Goal: Find specific page/section: Find specific page/section

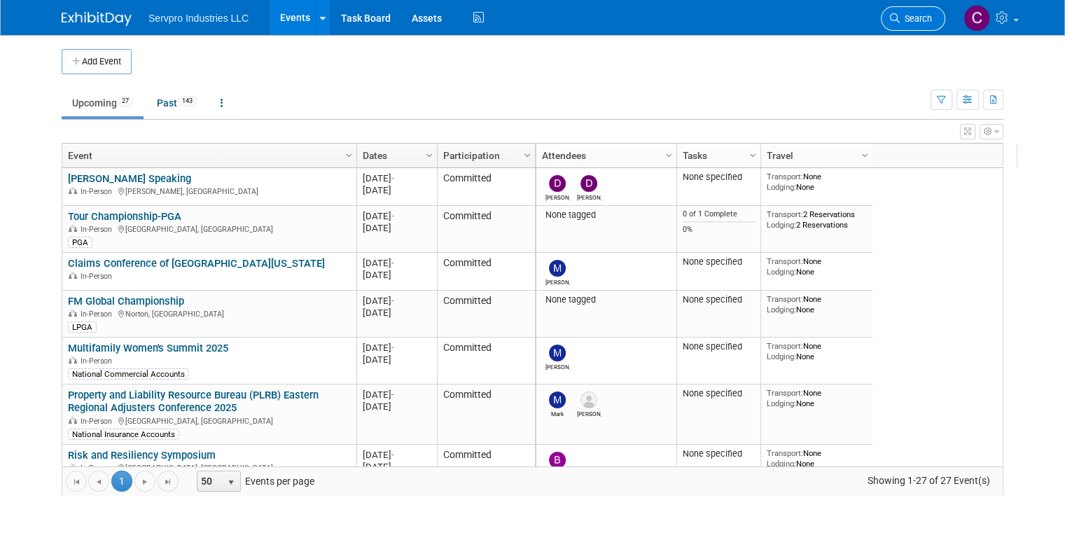
click at [946, 19] on link "Search" at bounding box center [913, 18] width 64 height 25
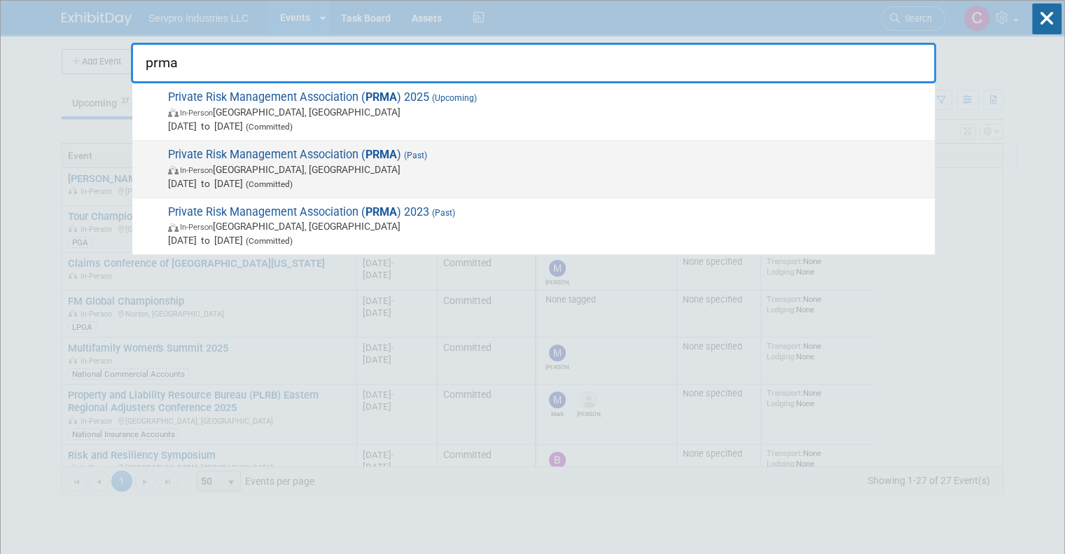
type input "prma"
click at [261, 157] on span "Private Risk Management Association ( PRMA ) (Past) In-Person [GEOGRAPHIC_DATA]…" at bounding box center [546, 169] width 764 height 43
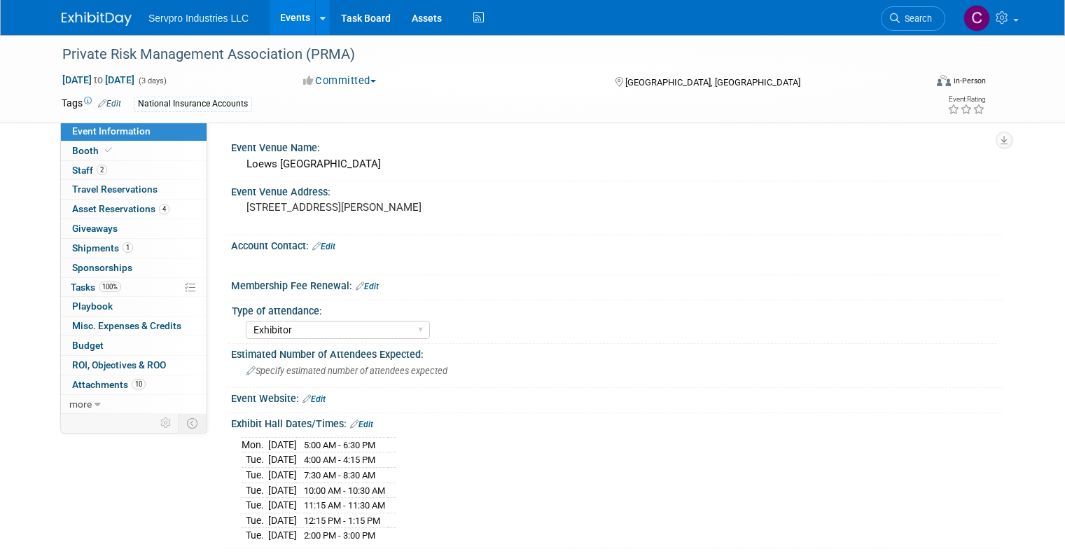
select select "Exhibitor"
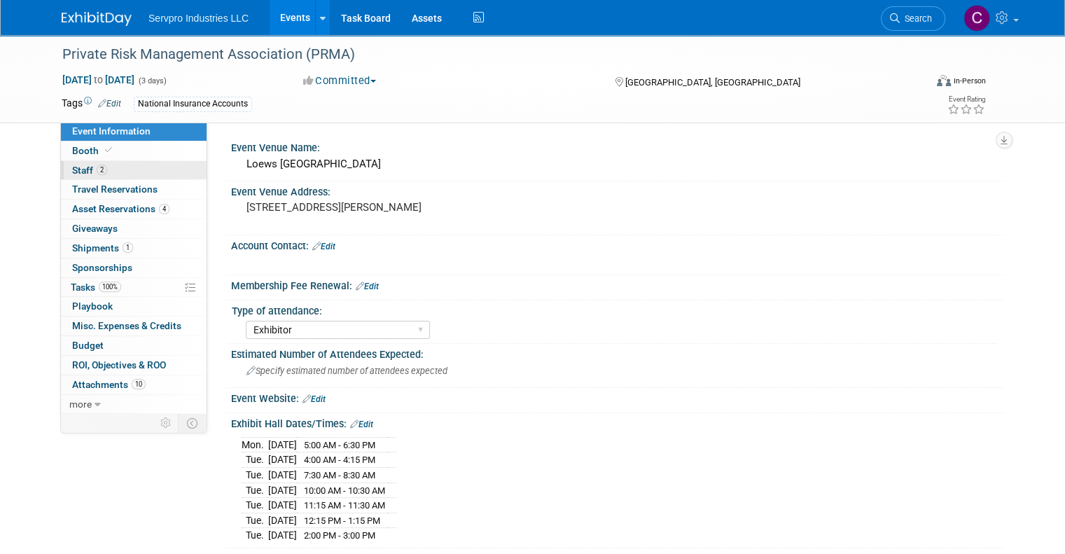
click at [72, 167] on span "Staff 2" at bounding box center [89, 170] width 35 height 11
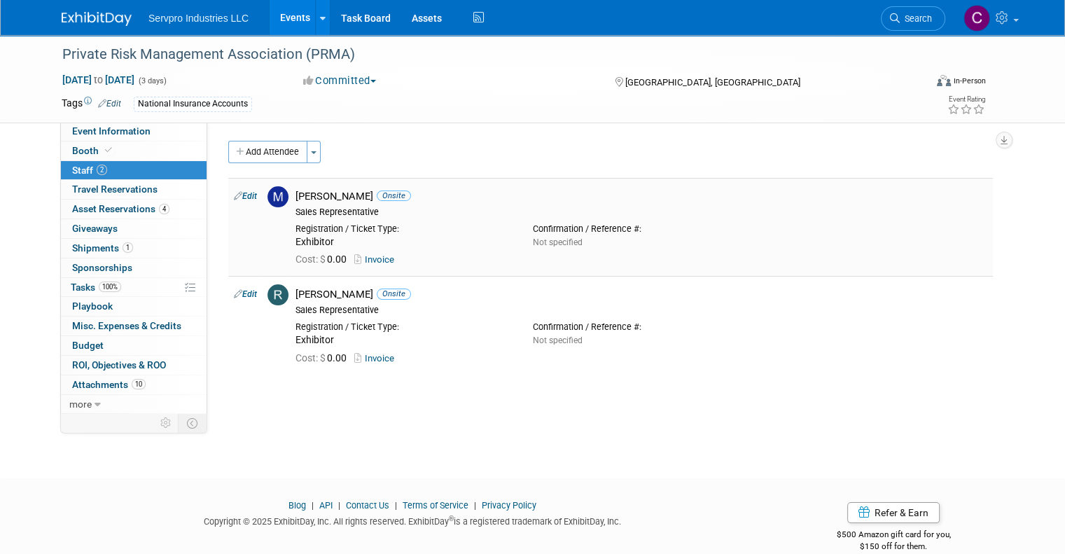
click at [374, 258] on link "Invoice" at bounding box center [377, 259] width 46 height 11
click at [371, 359] on link "Invoice" at bounding box center [377, 358] width 46 height 11
click at [81, 249] on span "Shipments 1" at bounding box center [102, 247] width 61 height 11
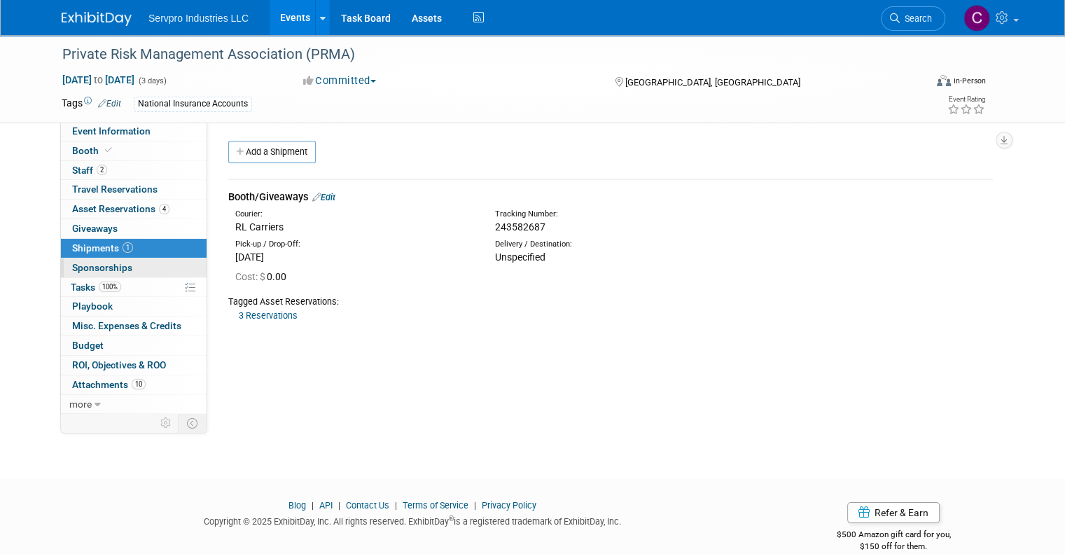
click at [81, 268] on span "Sponsorships 0" at bounding box center [102, 267] width 60 height 11
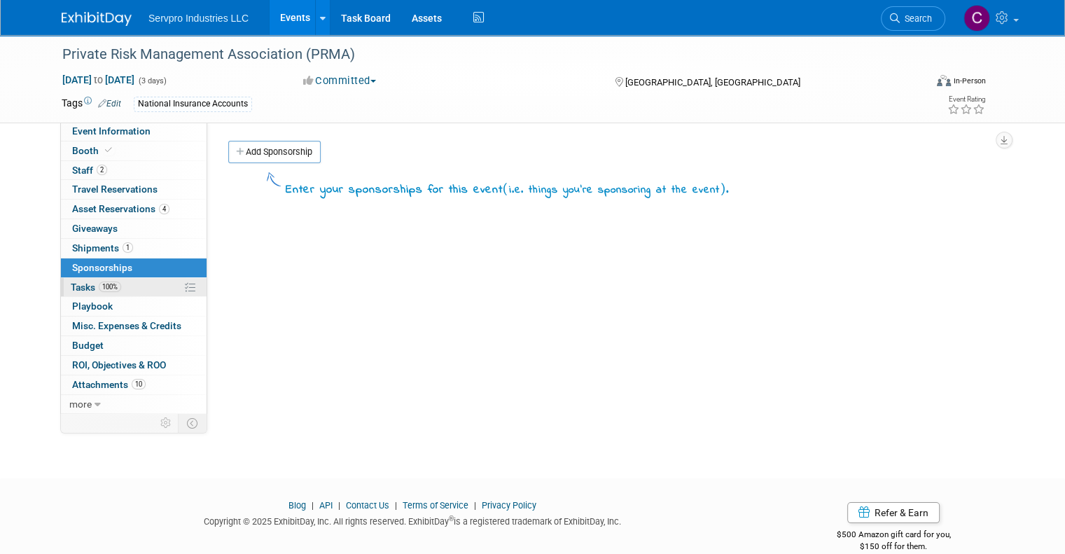
click at [73, 282] on span "Tasks 100%" at bounding box center [96, 287] width 50 height 11
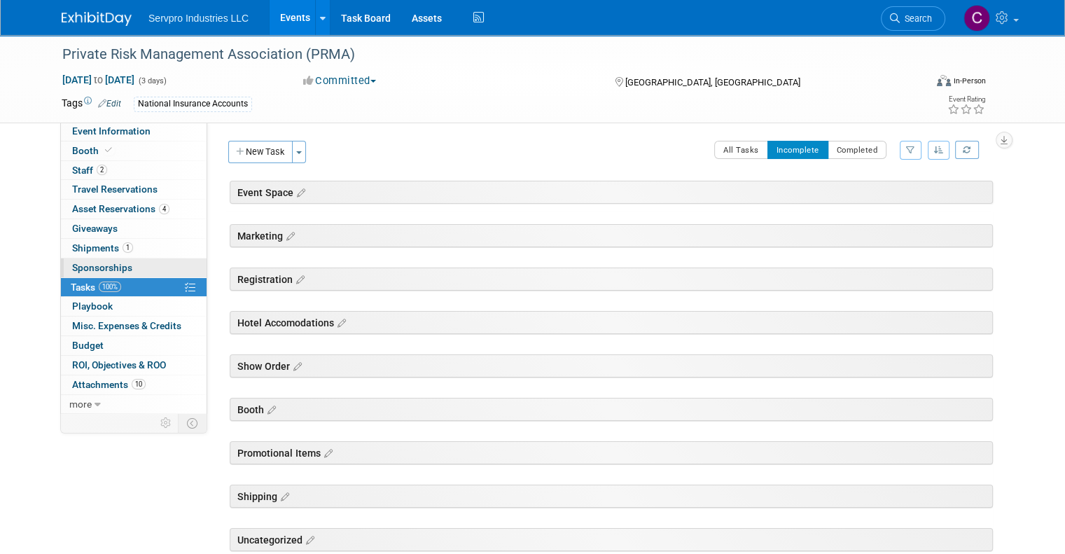
click at [76, 270] on span "Sponsorships 0" at bounding box center [102, 267] width 60 height 11
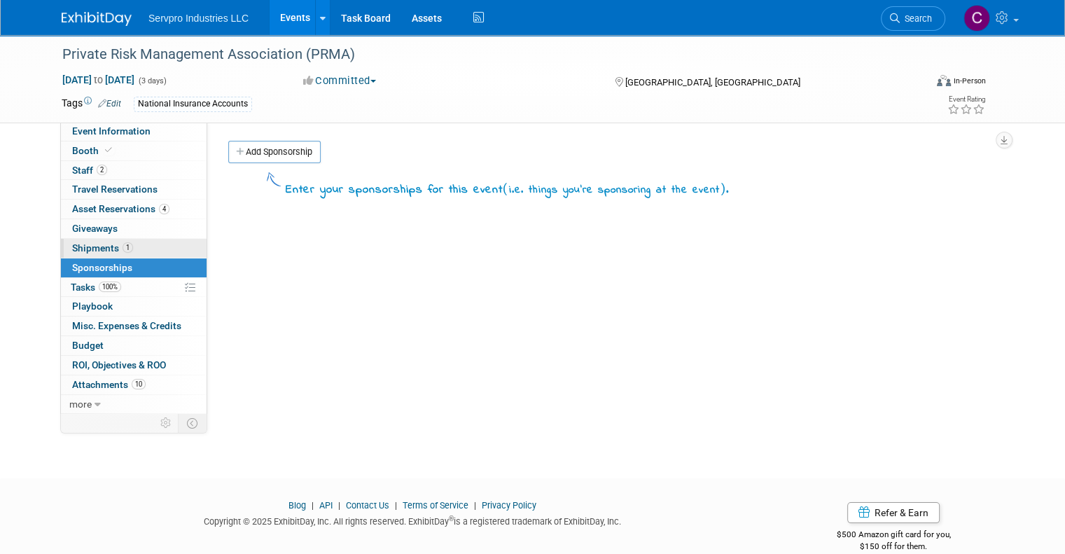
click at [78, 246] on span "Shipments 1" at bounding box center [102, 247] width 61 height 11
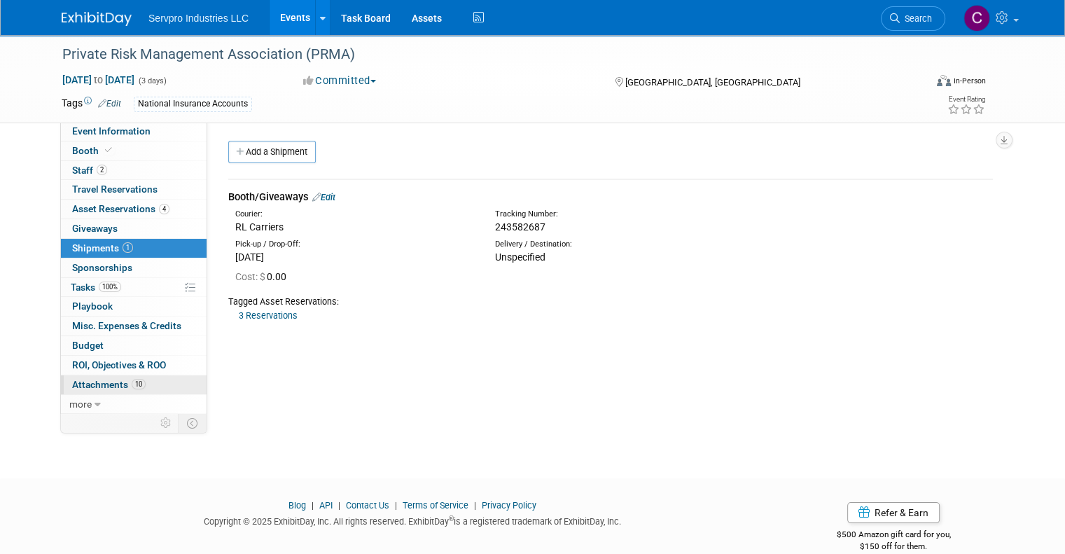
click at [85, 382] on span "Attachments 10" at bounding box center [109, 384] width 74 height 11
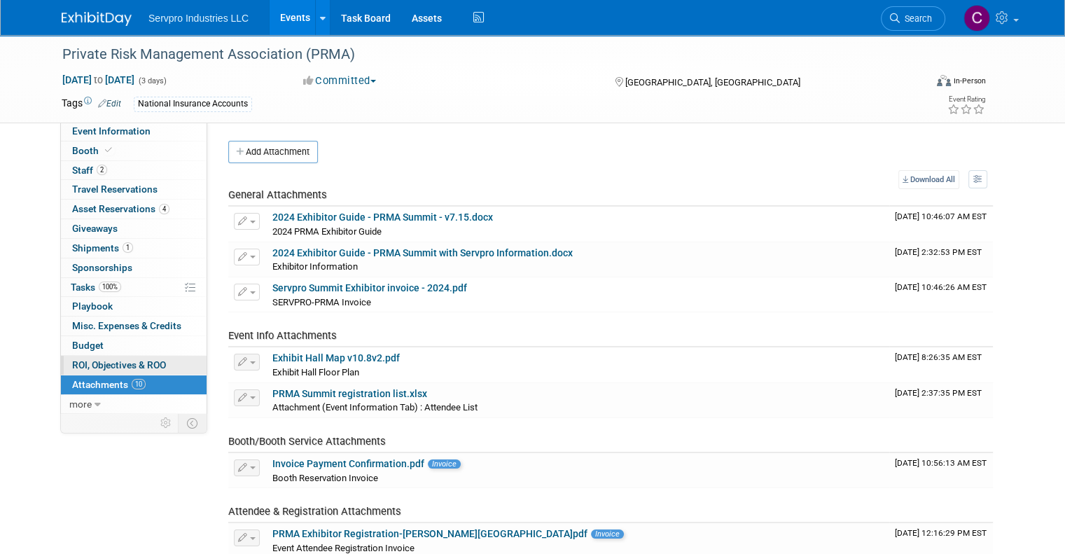
click at [95, 372] on link "0 ROI, Objectives & ROO 0" at bounding box center [134, 365] width 146 height 19
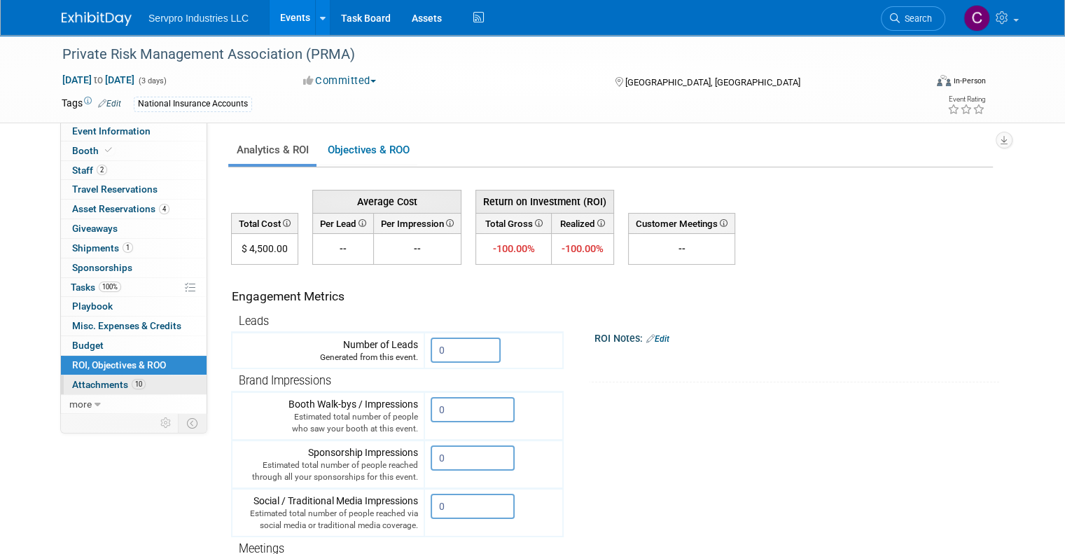
click at [90, 379] on span "Attachments 10" at bounding box center [109, 384] width 74 height 11
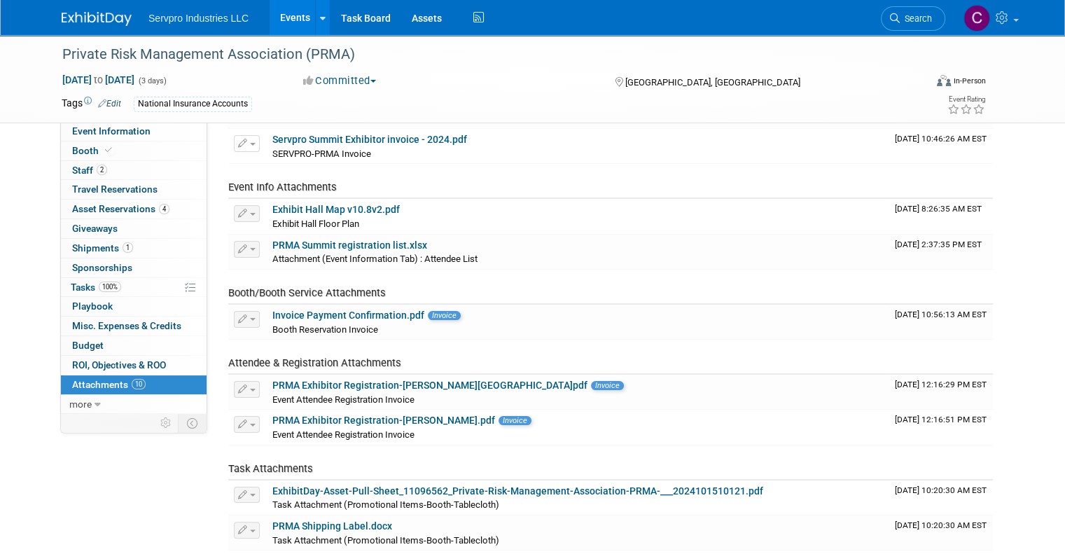
scroll to position [160, 0]
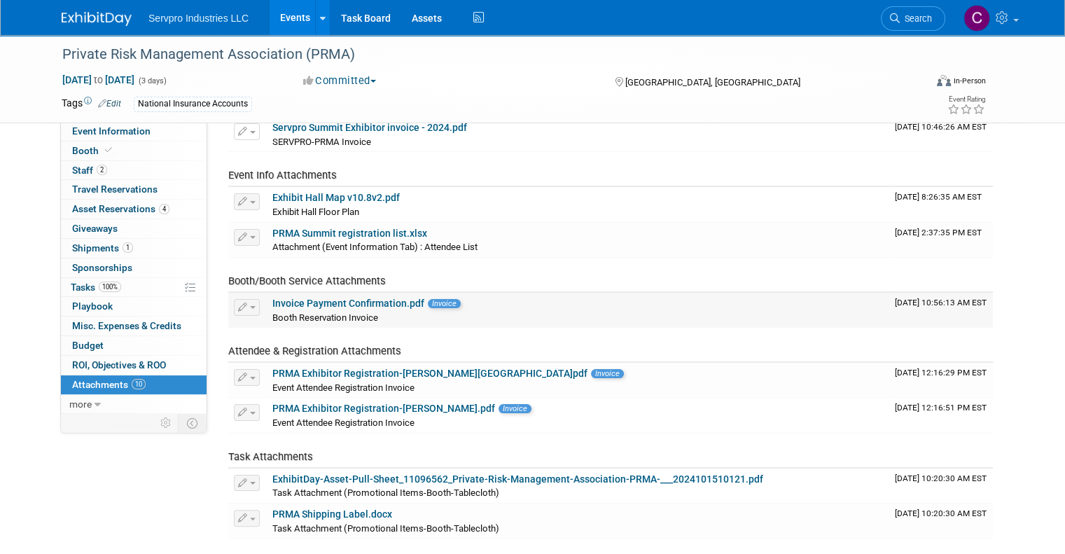
click at [333, 300] on link "Invoice Payment Confirmation.pdf" at bounding box center [348, 303] width 152 height 11
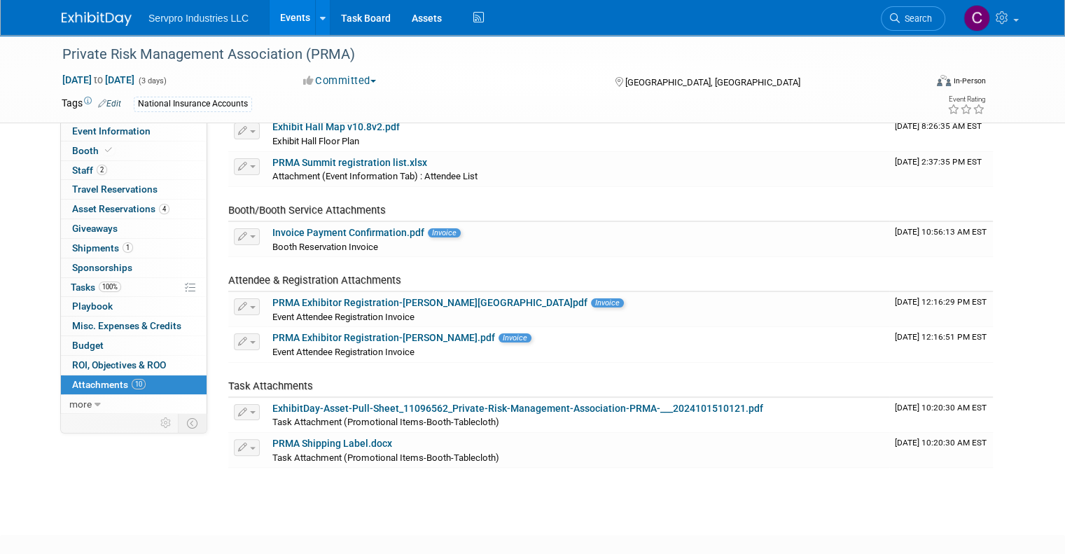
scroll to position [256, 0]
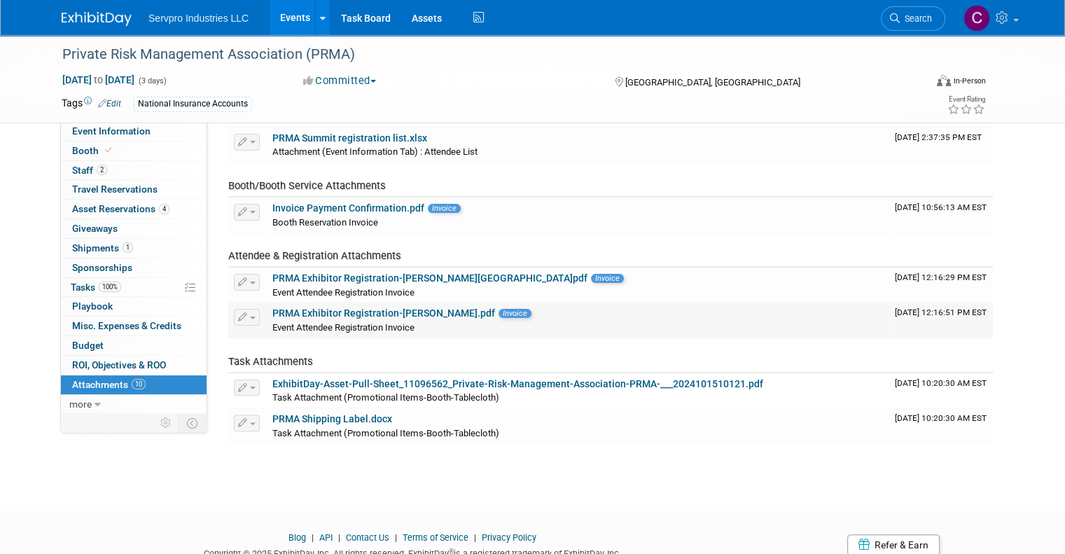
click at [392, 307] on link "PRMA Exhibitor Registration-Rick DuBois.pdf" at bounding box center [383, 312] width 223 height 11
